Goal: Task Accomplishment & Management: Manage account settings

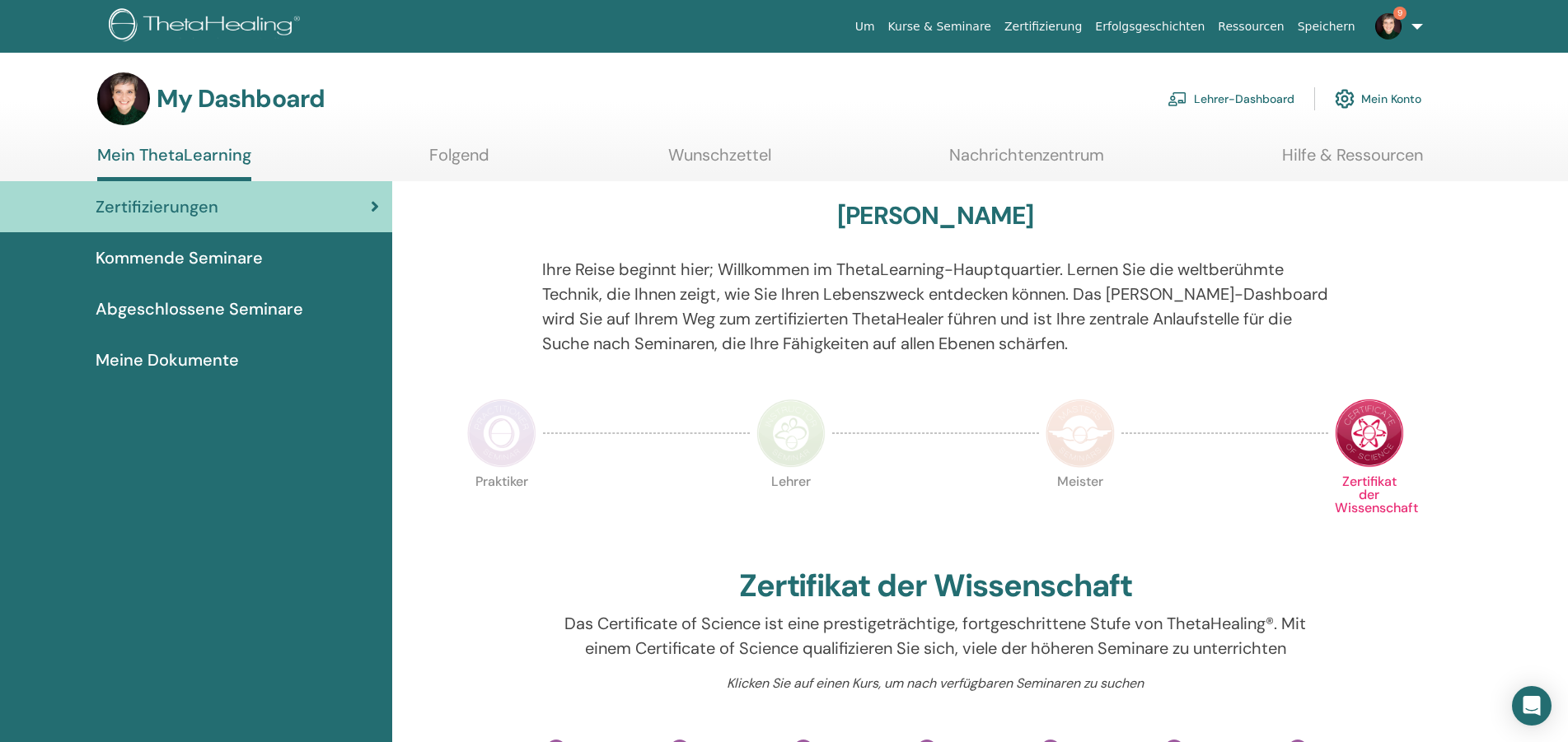
click at [1243, 82] on link "Lehrer-Dashboard" at bounding box center [1230, 98] width 127 height 36
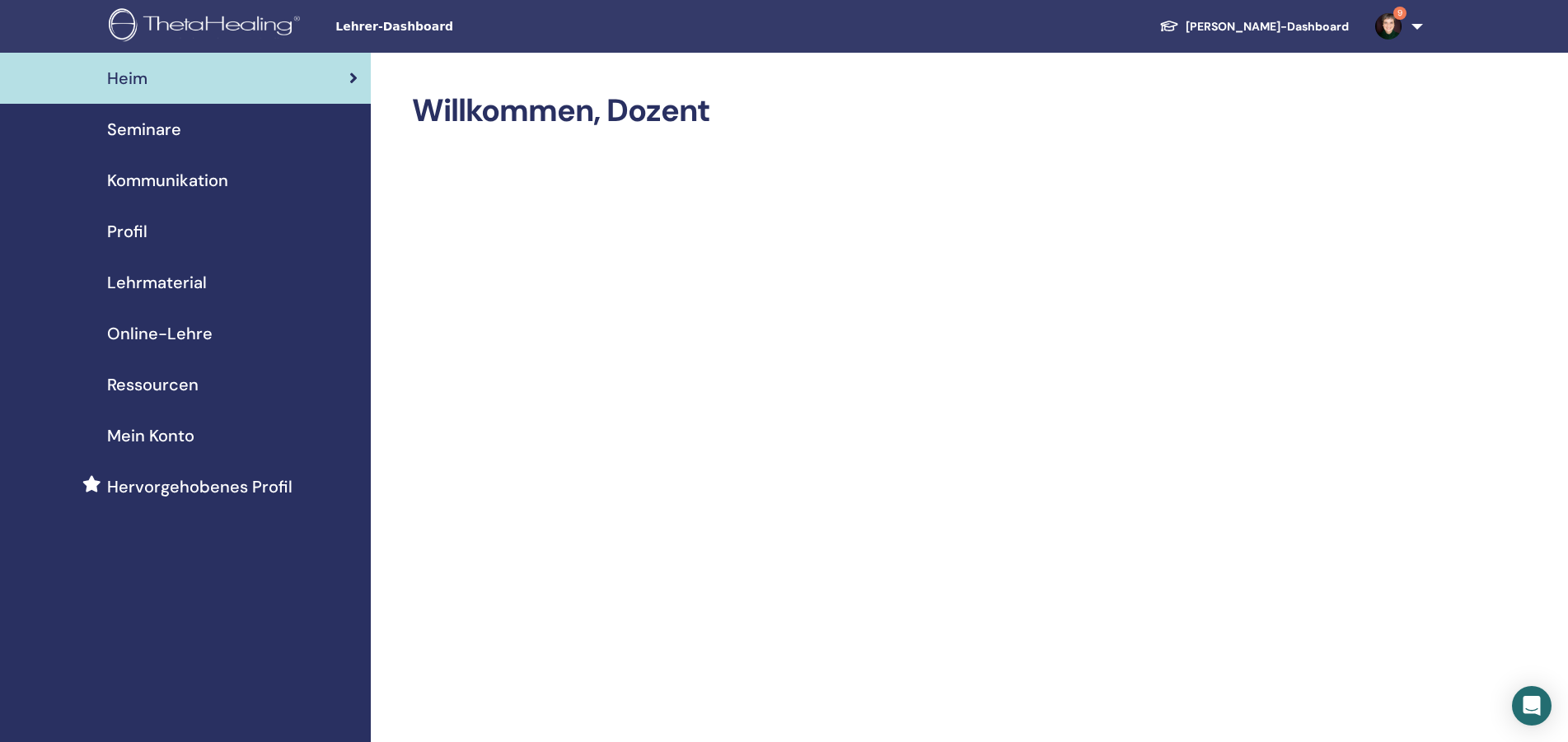
click at [172, 282] on span "Lehrmaterial" at bounding box center [157, 283] width 99 height 25
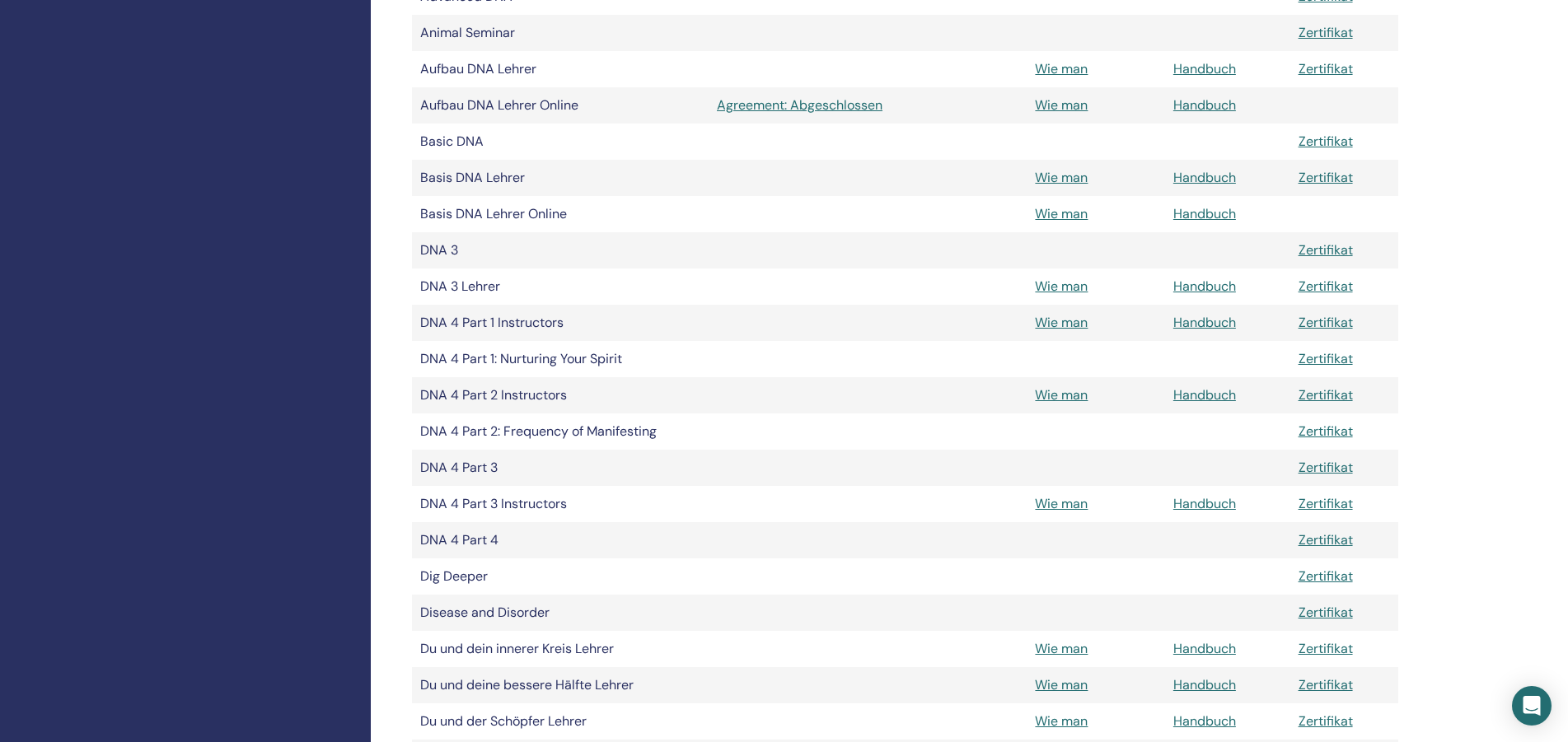
scroll to position [756, 0]
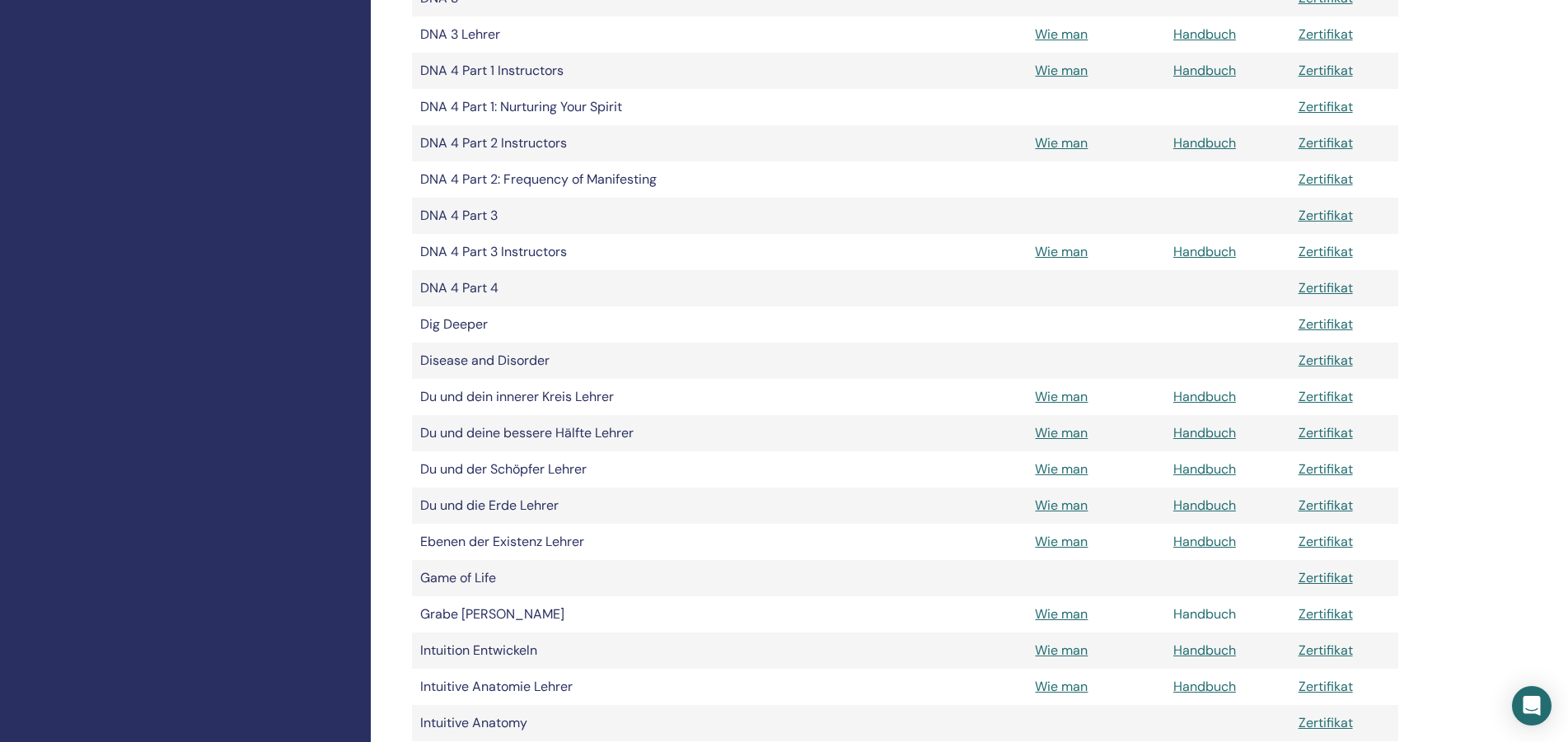
click at [1201, 614] on link "Handbuch" at bounding box center [1204, 614] width 63 height 18
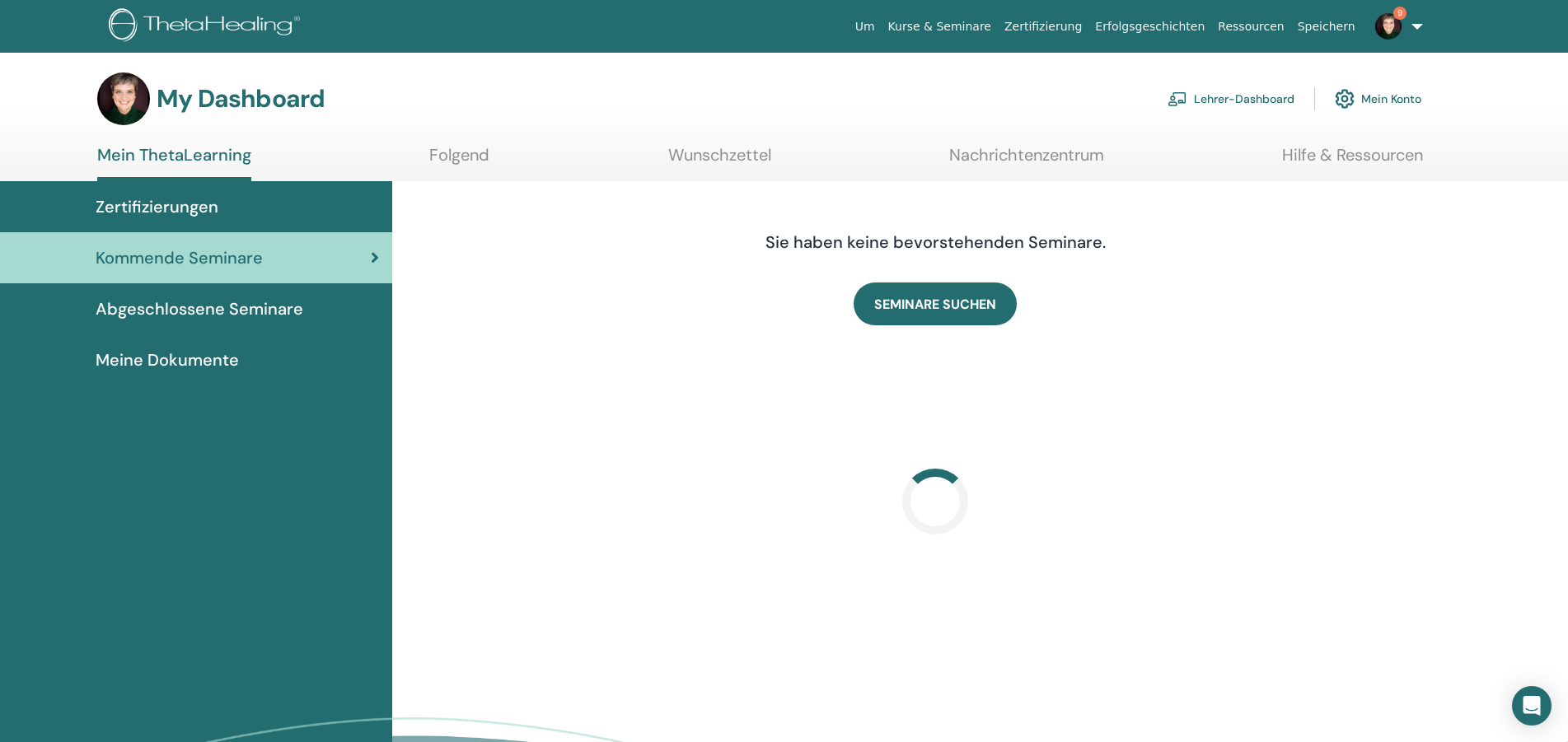
click at [1210, 102] on link "Lehrer-Dashboard" at bounding box center [1230, 98] width 127 height 36
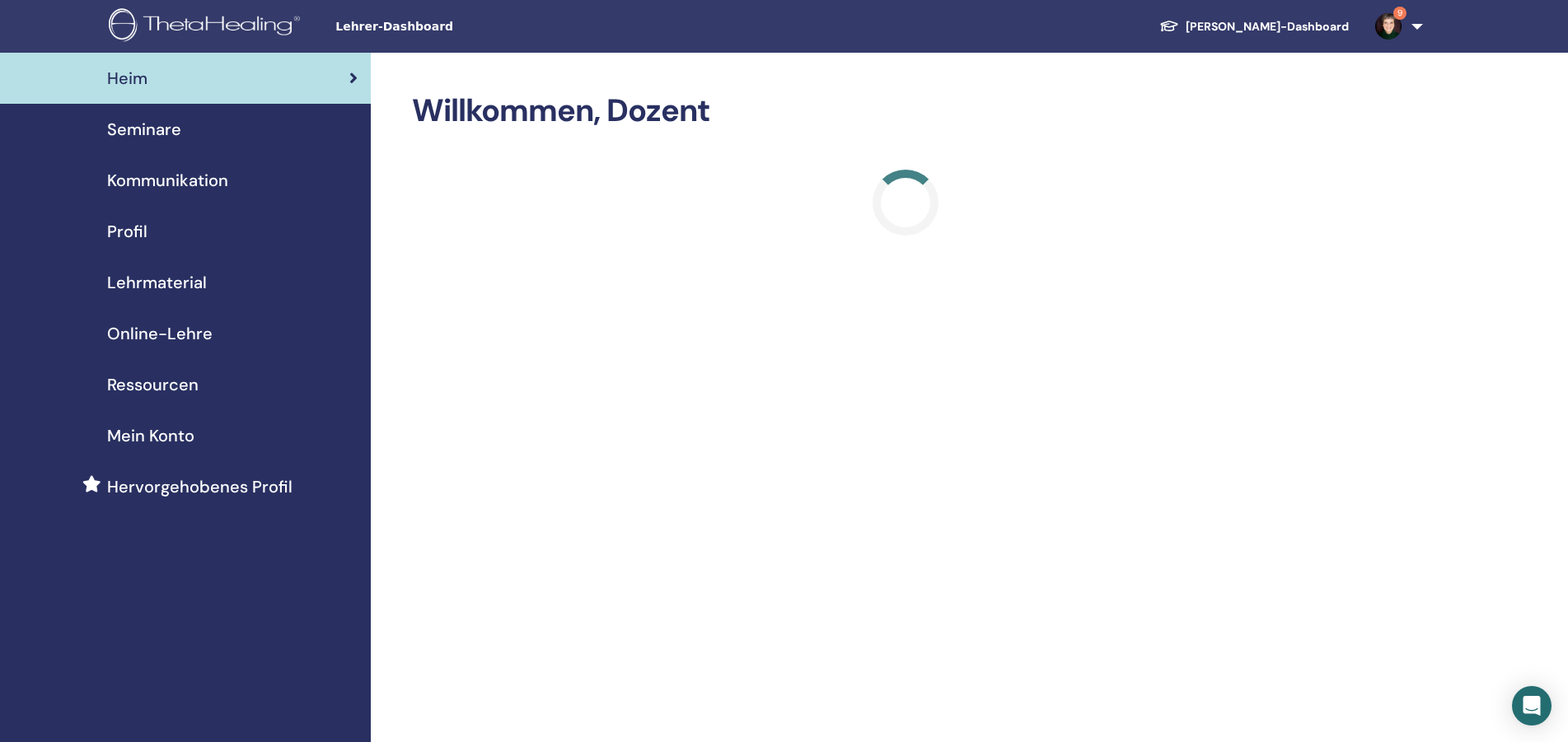
click at [152, 136] on span "Seminare" at bounding box center [145, 129] width 74 height 25
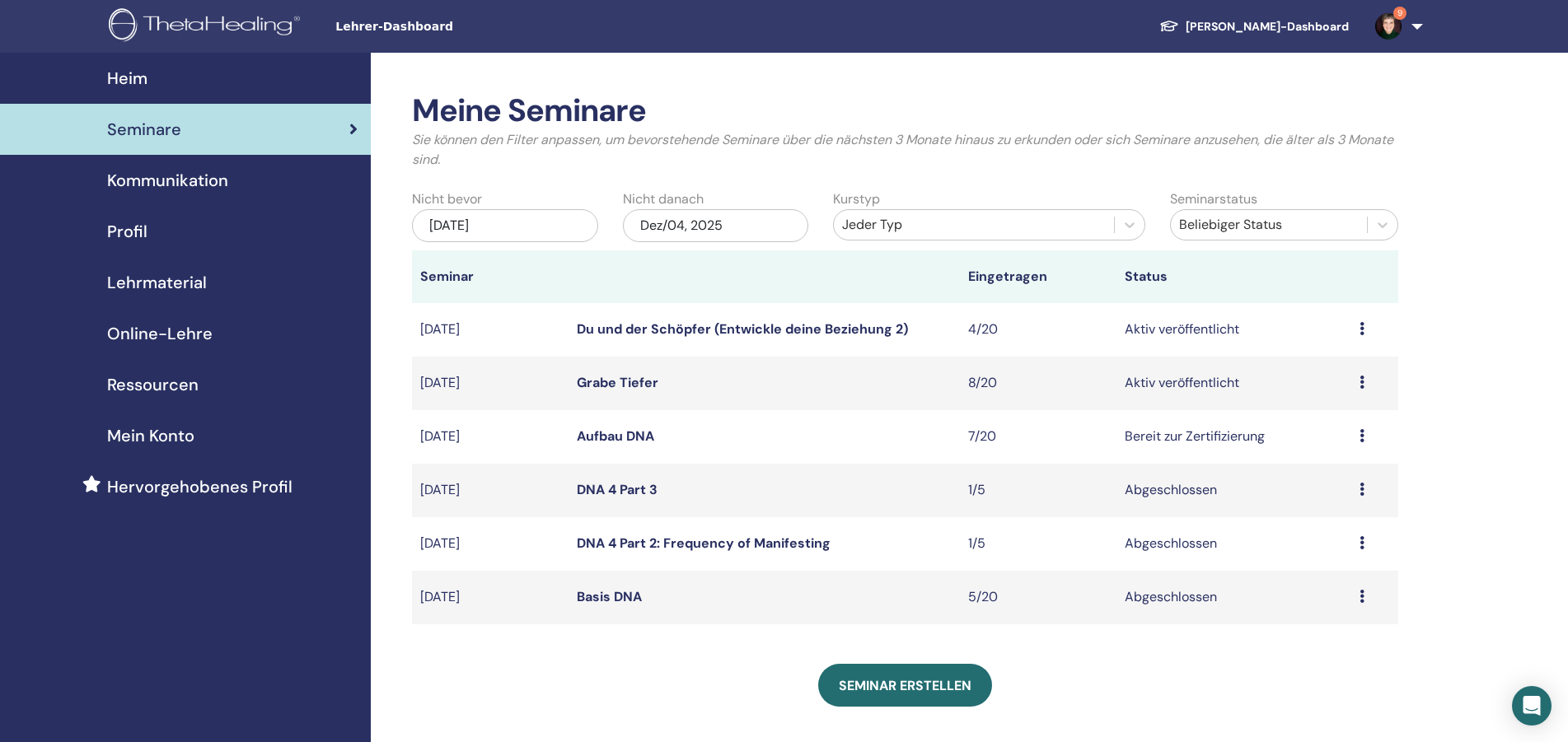
click at [1363, 385] on icon at bounding box center [1362, 382] width 5 height 13
click at [1314, 445] on link "Teilnehmer" at bounding box center [1318, 448] width 67 height 18
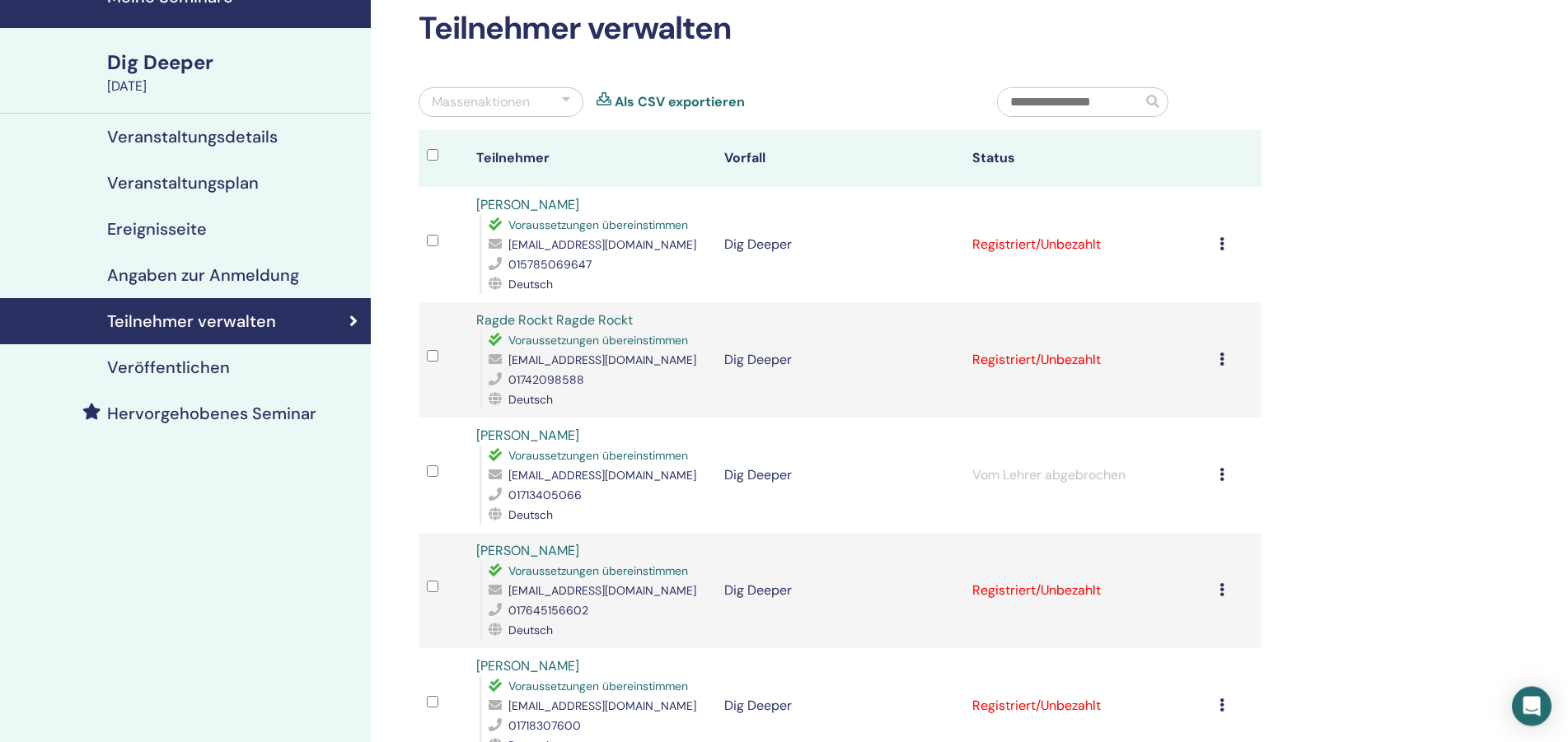
scroll to position [84, 0]
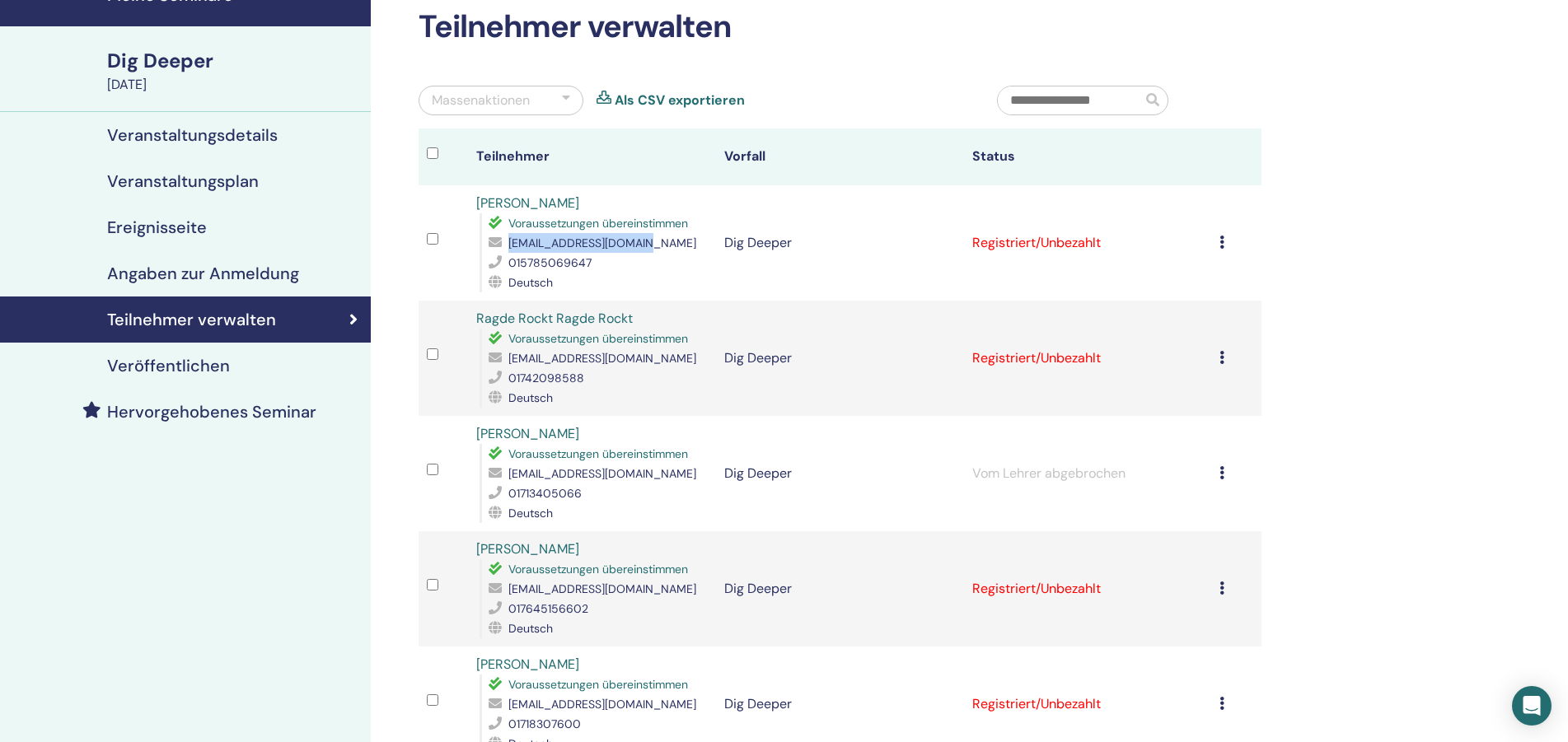
drag, startPoint x: 634, startPoint y: 243, endPoint x: 501, endPoint y: 238, distance: 133.1
click at [501, 238] on div "[EMAIL_ADDRESS][DOMAIN_NAME]" at bounding box center [598, 243] width 219 height 20
copy div "[EMAIL_ADDRESS][DOMAIN_NAME]"
drag, startPoint x: 639, startPoint y: 358, endPoint x: 503, endPoint y: 358, distance: 136.0
click at [503, 358] on div "[EMAIL_ADDRESS][DOMAIN_NAME]" at bounding box center [598, 358] width 219 height 20
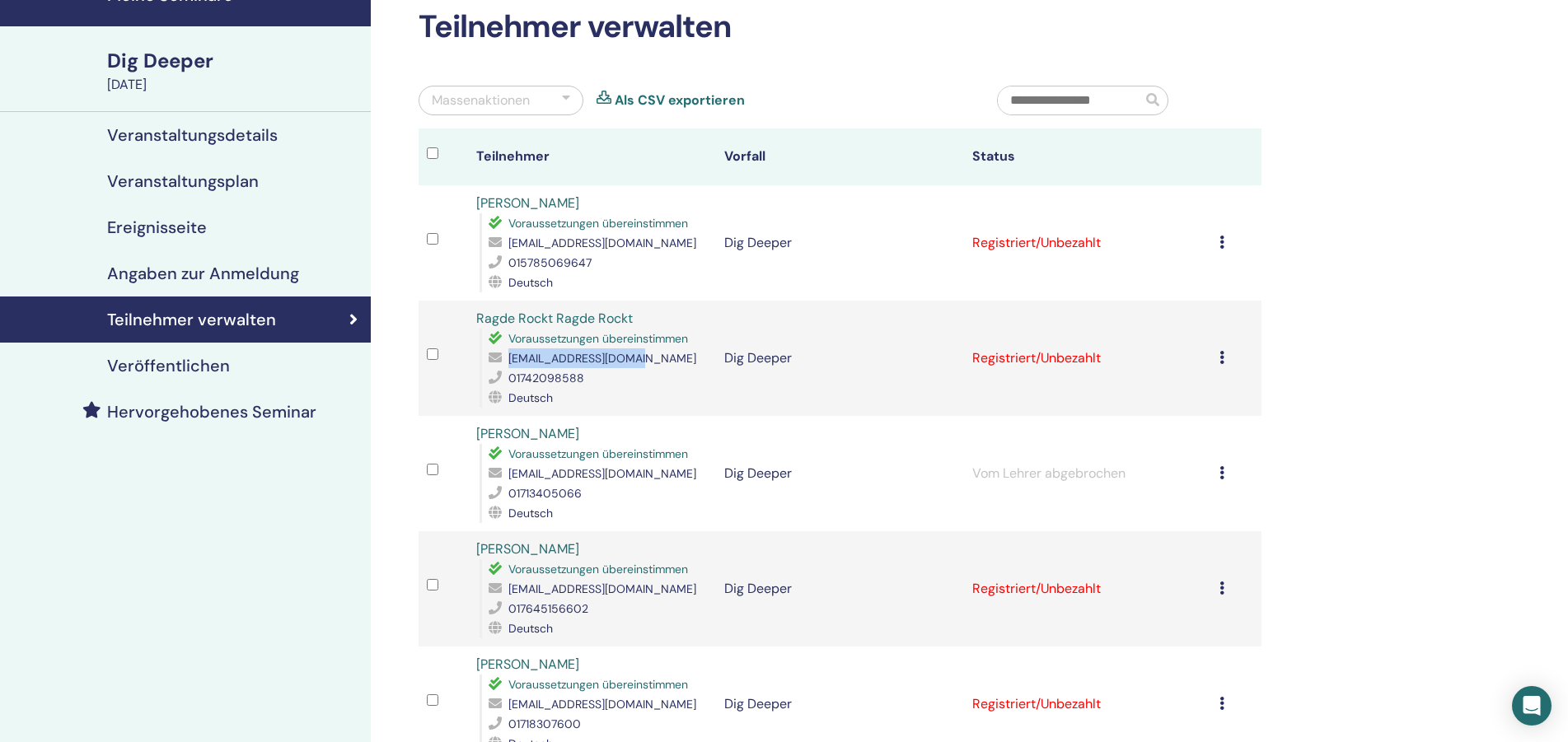
copy span "[EMAIL_ADDRESS][DOMAIN_NAME]"
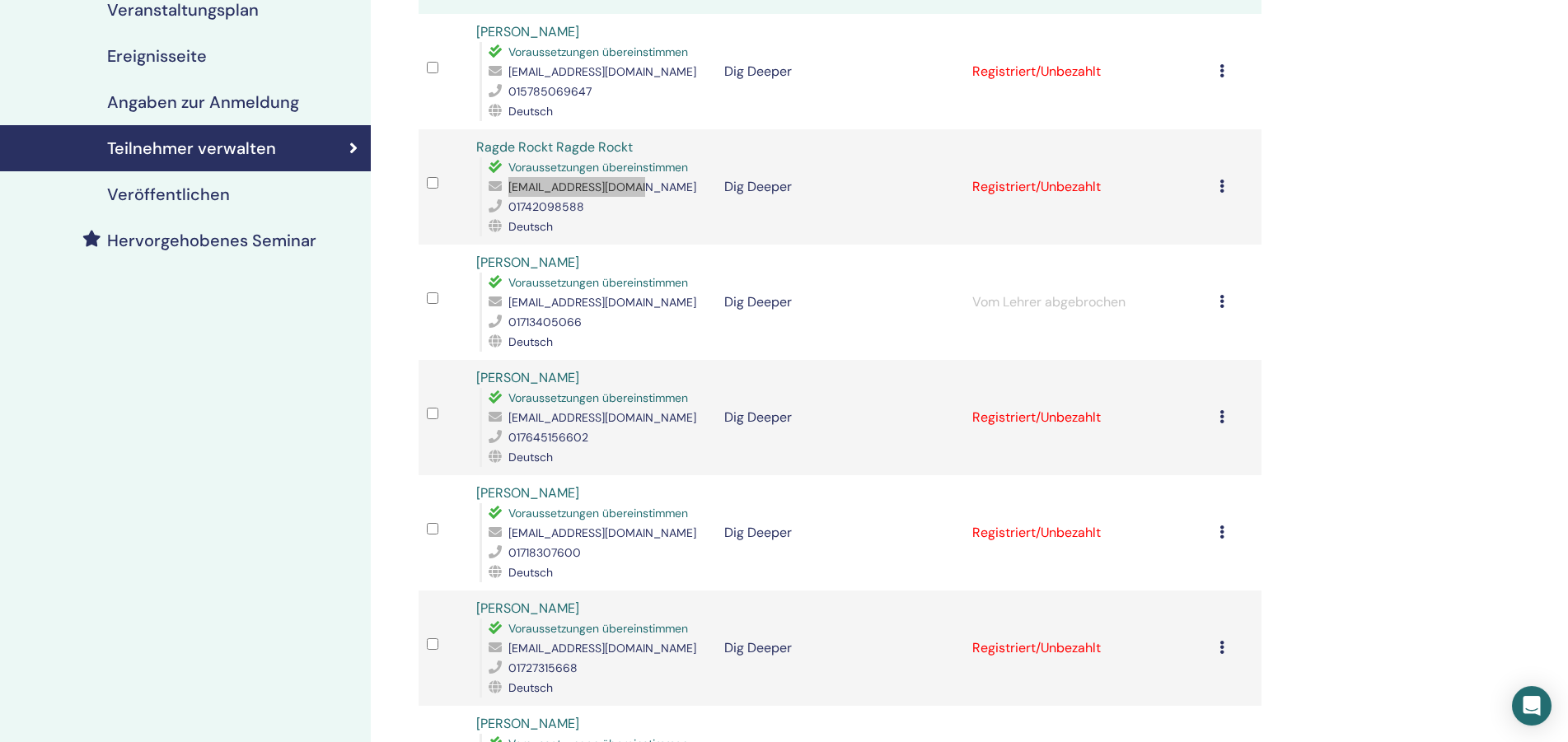
scroll to position [252, 0]
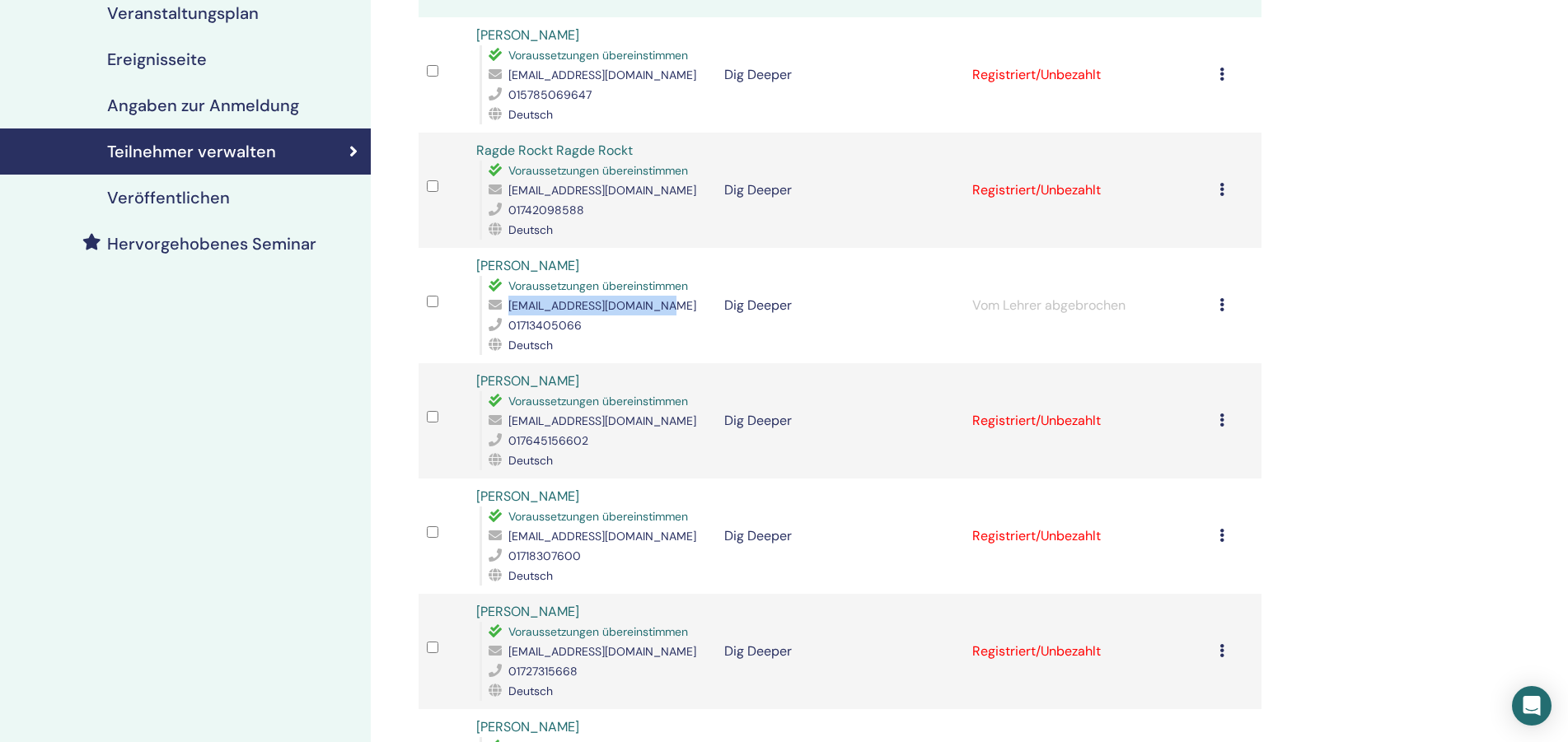
drag, startPoint x: 655, startPoint y: 309, endPoint x: 498, endPoint y: 312, distance: 157.0
click at [498, 312] on div "[EMAIL_ADDRESS][DOMAIN_NAME]" at bounding box center [598, 306] width 219 height 20
copy div "[EMAIL_ADDRESS][DOMAIN_NAME]"
drag, startPoint x: 662, startPoint y: 426, endPoint x: 504, endPoint y: 426, distance: 158.0
click at [504, 426] on div "[EMAIL_ADDRESS][DOMAIN_NAME]" at bounding box center [598, 421] width 219 height 20
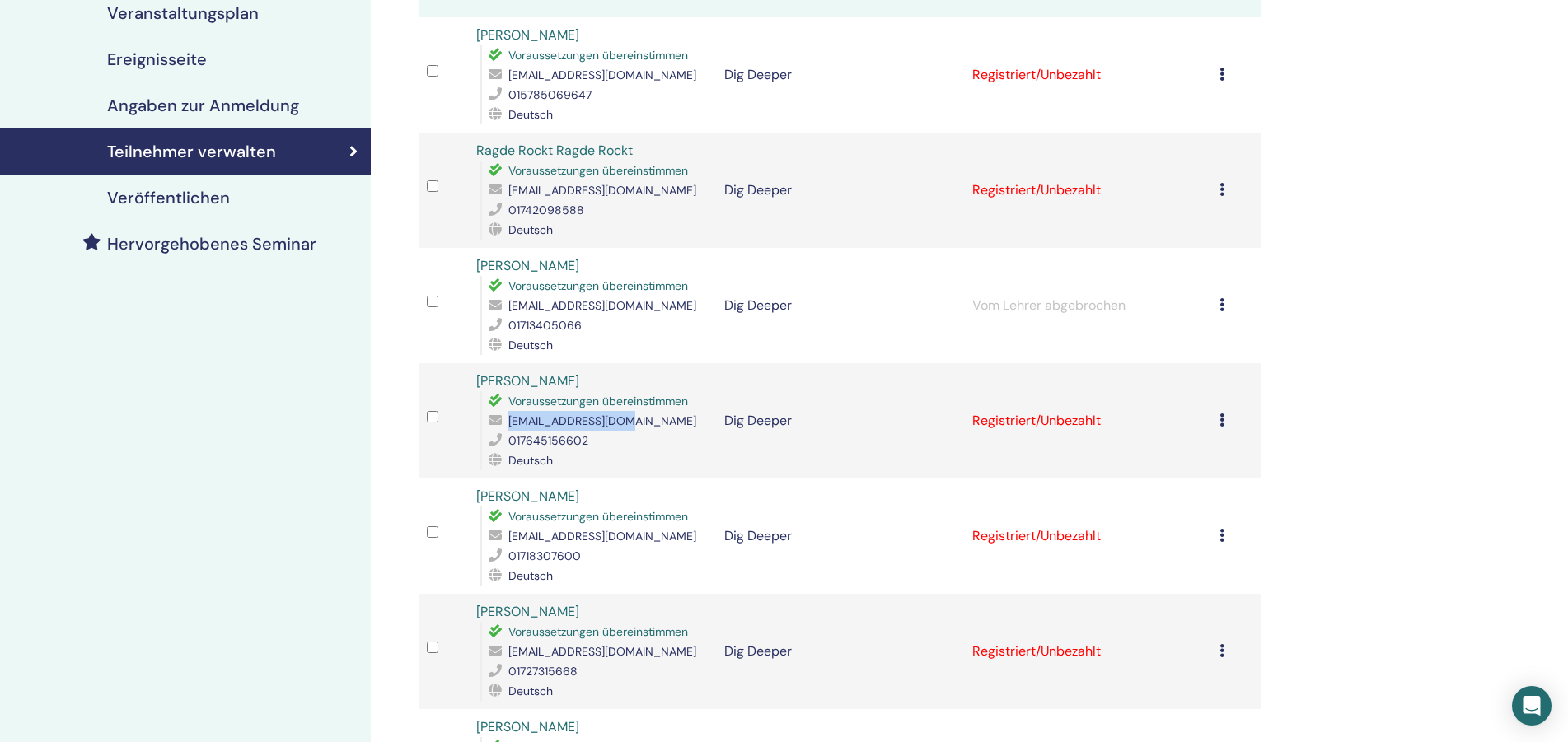
copy span "[EMAIL_ADDRESS][DOMAIN_NAME]"
drag, startPoint x: 624, startPoint y: 535, endPoint x: 499, endPoint y: 539, distance: 125.1
click at [499, 539] on div "[EMAIL_ADDRESS][DOMAIN_NAME]" at bounding box center [598, 536] width 219 height 20
copy div "[EMAIL_ADDRESS][DOMAIN_NAME]"
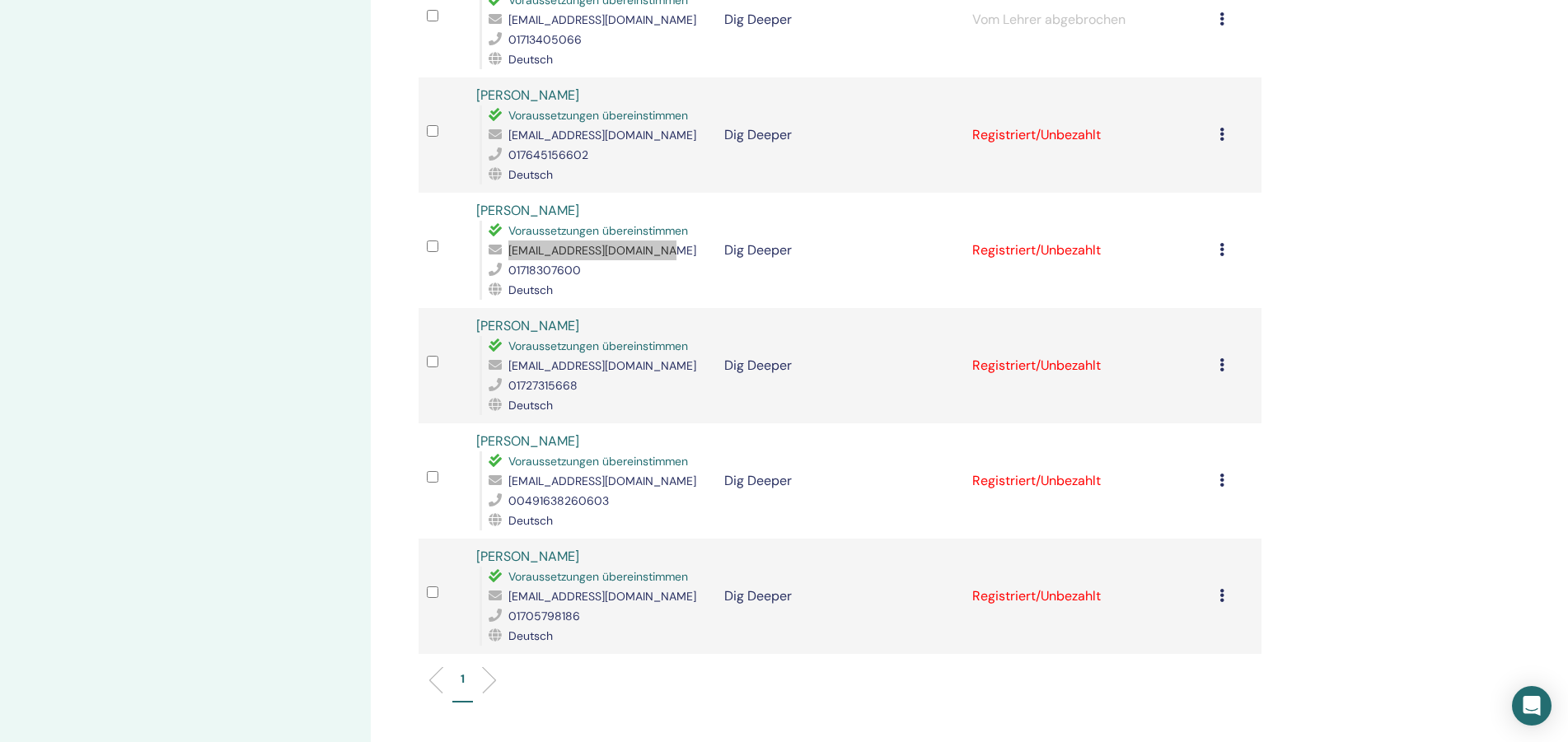
scroll to position [588, 0]
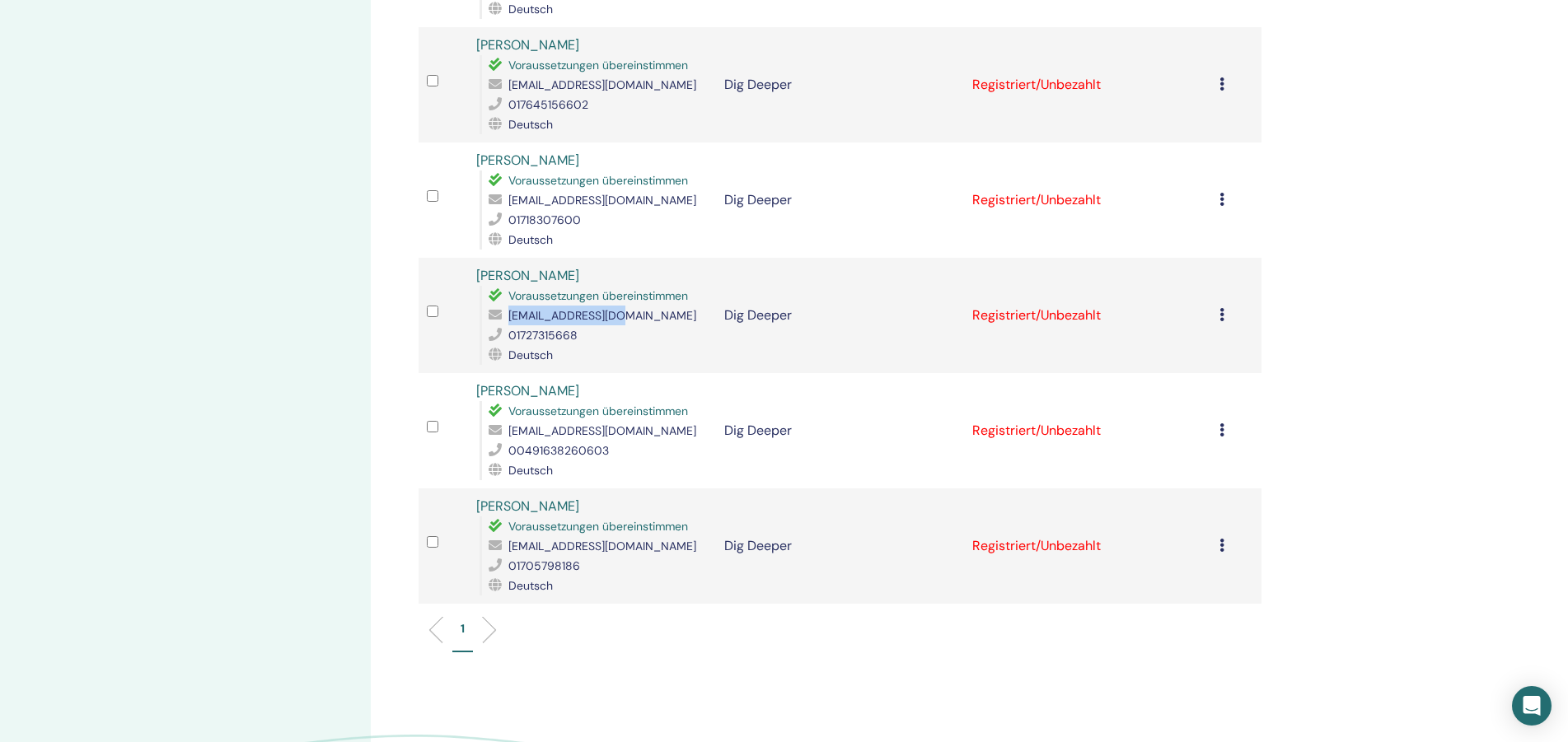
drag, startPoint x: 633, startPoint y: 317, endPoint x: 499, endPoint y: 319, distance: 134.0
click at [499, 319] on div "[EMAIL_ADDRESS][DOMAIN_NAME]" at bounding box center [598, 316] width 219 height 20
copy div "[EMAIL_ADDRESS][DOMAIN_NAME]"
drag, startPoint x: 686, startPoint y: 431, endPoint x: 505, endPoint y: 432, distance: 181.0
click at [505, 432] on div "[EMAIL_ADDRESS][DOMAIN_NAME]" at bounding box center [598, 431] width 219 height 20
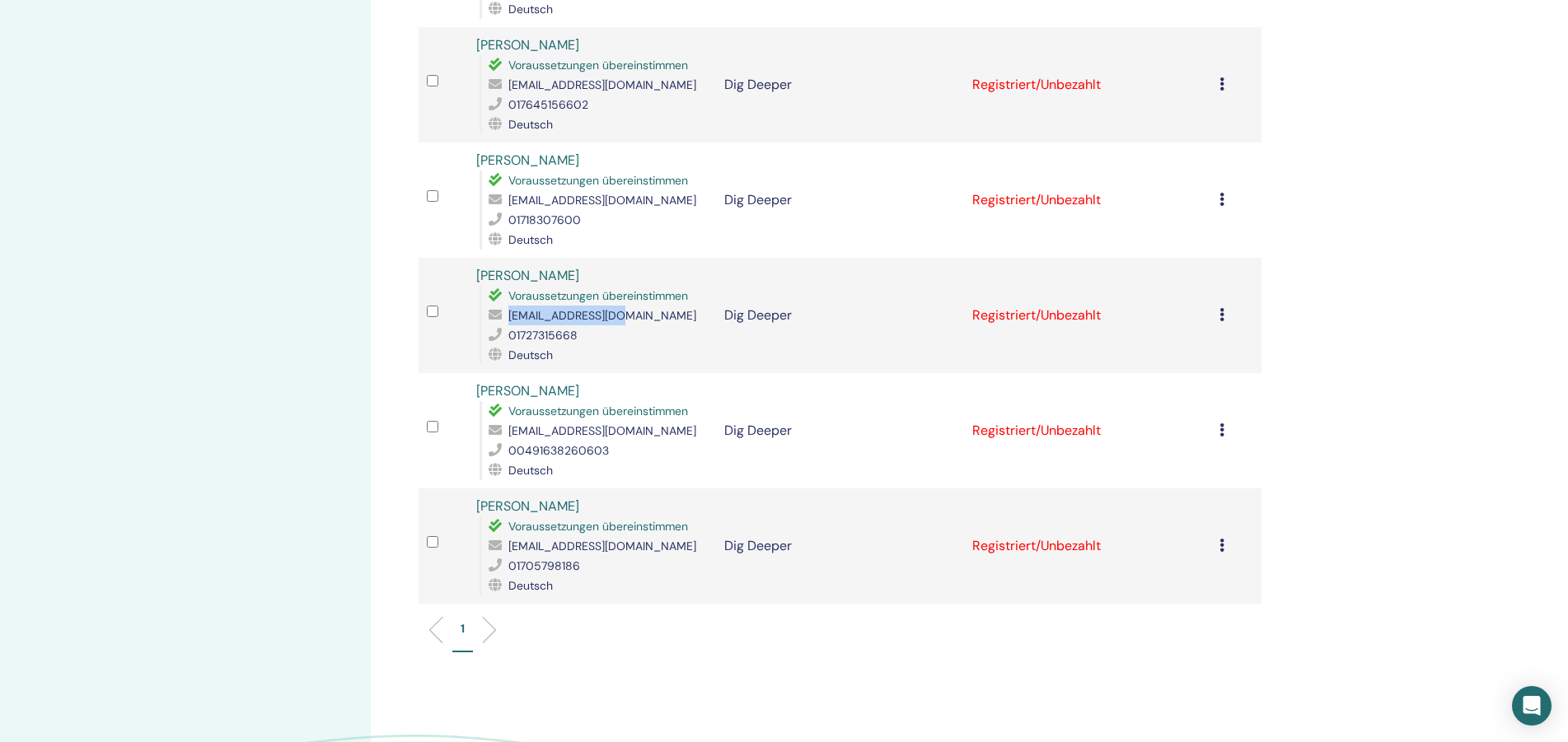
copy span "[EMAIL_ADDRESS][DOMAIN_NAME]"
drag, startPoint x: 668, startPoint y: 551, endPoint x: 501, endPoint y: 551, distance: 167.0
click at [501, 551] on div "[EMAIL_ADDRESS][DOMAIN_NAME]" at bounding box center [598, 546] width 219 height 20
copy div "[EMAIL_ADDRESS][DOMAIN_NAME]"
